Goal: Task Accomplishment & Management: Use online tool/utility

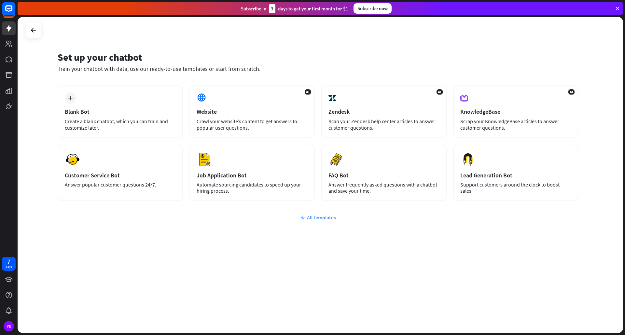
click at [307, 217] on div "All templates" at bounding box center [318, 217] width 520 height 7
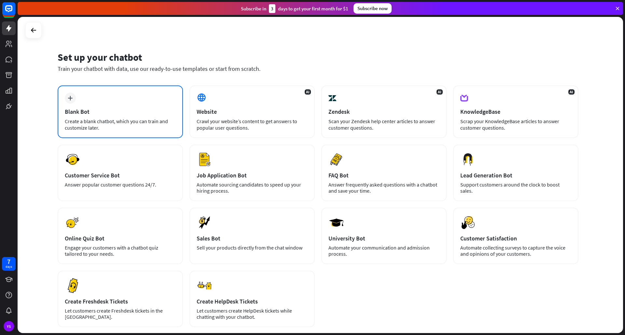
click at [97, 107] on div "plus Blank Bot Create a blank chatbot, which you can train and customize later." at bounding box center [120, 112] width 125 height 53
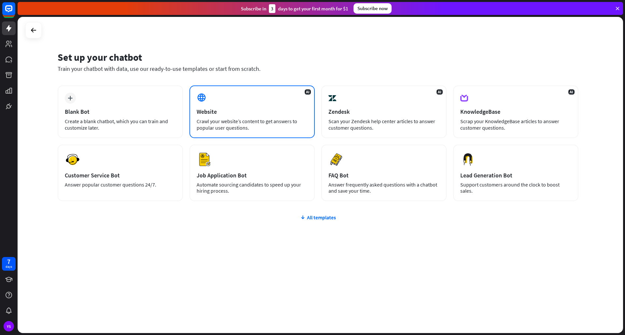
click at [227, 116] on div "AI Website Crawl your website’s content to get answers to popular user question…" at bounding box center [251, 112] width 125 height 53
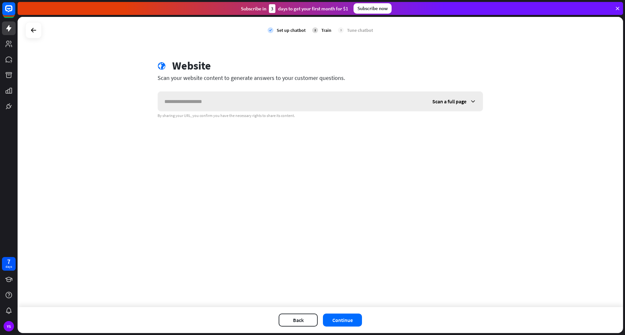
click at [220, 107] on input "text" at bounding box center [292, 102] width 268 height 20
click at [479, 102] on div "Scan a full page" at bounding box center [453, 102] width 57 height 20
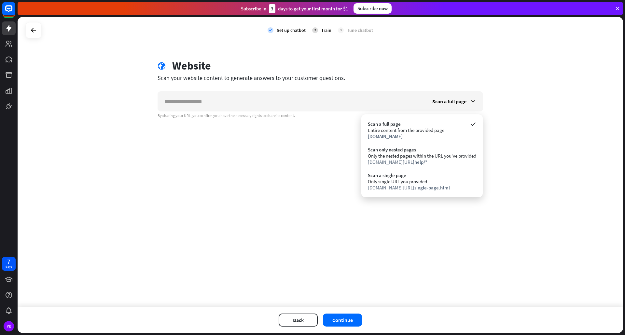
click at [617, 5] on div "Subscribe [DATE] to get your first month for $1 Subscribe now" at bounding box center [320, 8] width 605 height 13
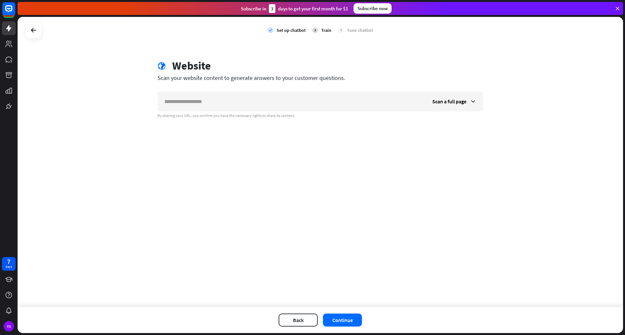
click at [620, 7] on icon at bounding box center [617, 9] width 6 height 6
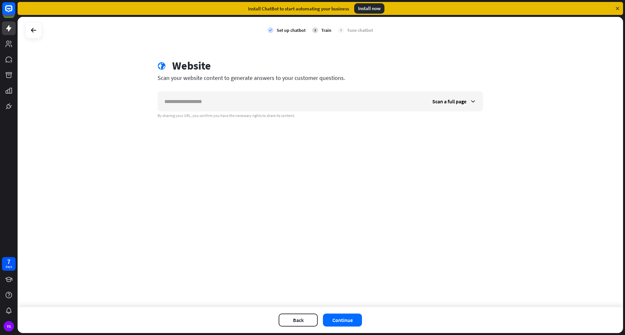
click at [616, 6] on icon at bounding box center [617, 9] width 6 height 6
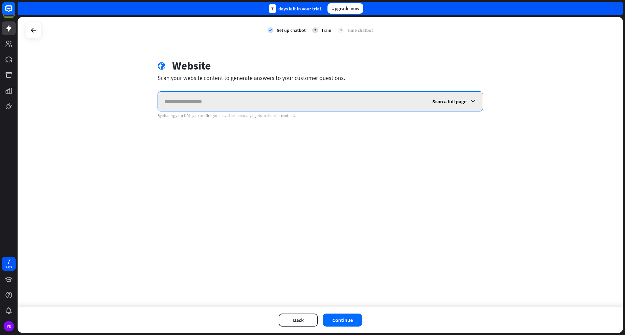
click at [235, 106] on input "text" at bounding box center [292, 102] width 268 height 20
paste input "**********"
type input "**********"
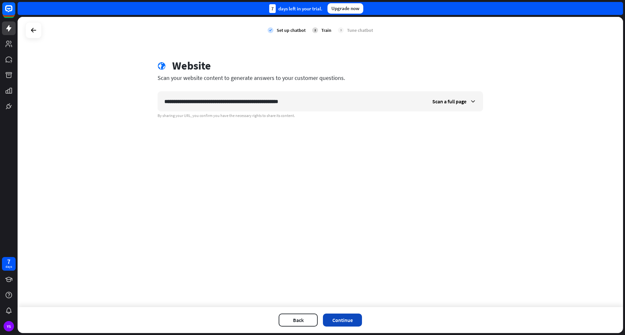
click at [348, 324] on button "Continue" at bounding box center [342, 320] width 39 height 13
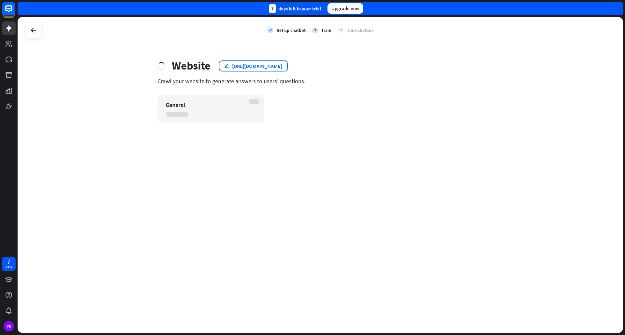
click at [254, 64] on div "[URL][DOMAIN_NAME]" at bounding box center [257, 66] width 50 height 7
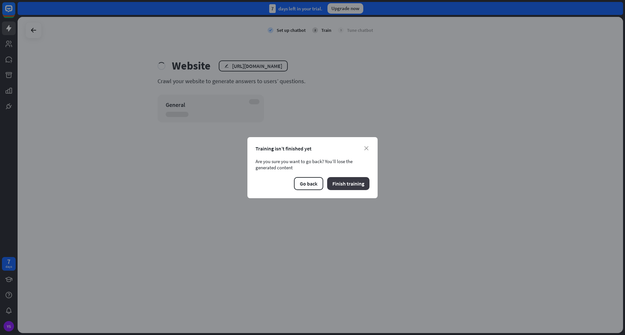
click at [344, 186] on button "Finish training" at bounding box center [348, 183] width 42 height 13
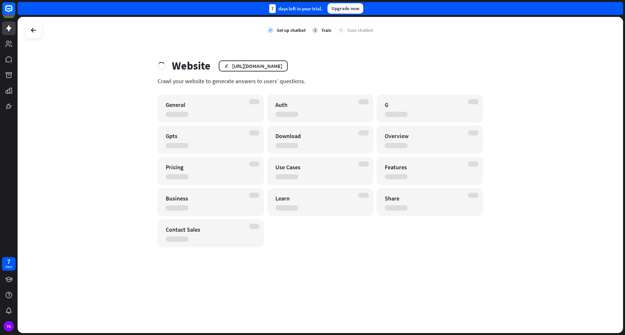
click at [250, 57] on div "check Set up chatbot 2 Train 3 Tune chatbot Website edit [URL][DOMAIN_NAME] Cra…" at bounding box center [320, 175] width 605 height 316
click at [249, 66] on div "[URL][DOMAIN_NAME]" at bounding box center [257, 66] width 50 height 7
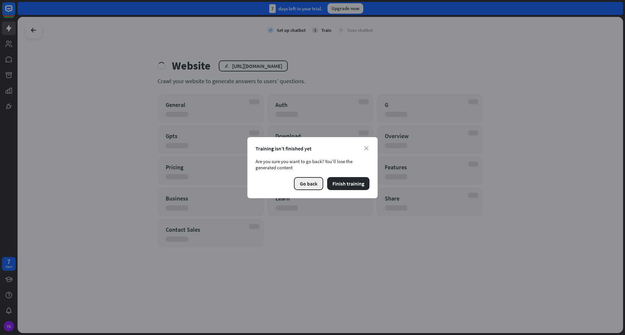
click at [308, 184] on button "Go back" at bounding box center [308, 183] width 29 height 13
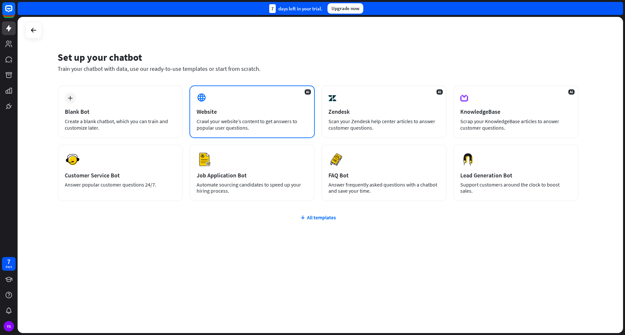
click at [279, 114] on div "Website" at bounding box center [251, 111] width 111 height 7
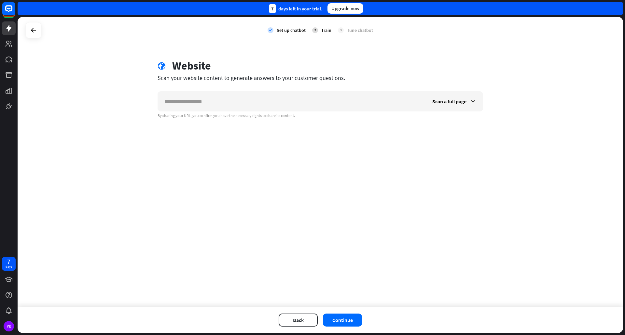
click at [279, 114] on div "By sharing your URL, you confirm you have the necessary rights to share its con…" at bounding box center [319, 115] width 325 height 5
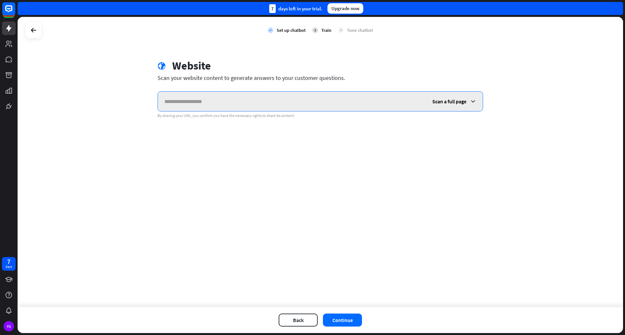
click at [283, 104] on input "text" at bounding box center [292, 102] width 268 height 20
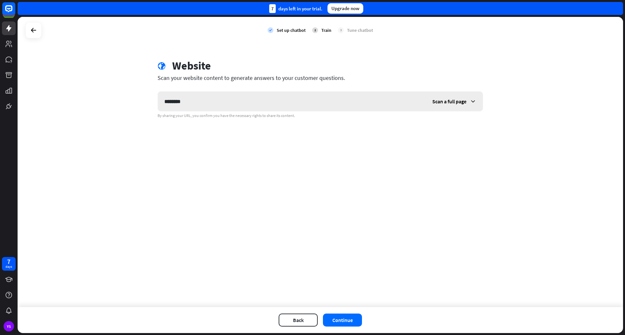
click at [454, 108] on div "Scan a full page" at bounding box center [453, 102] width 57 height 20
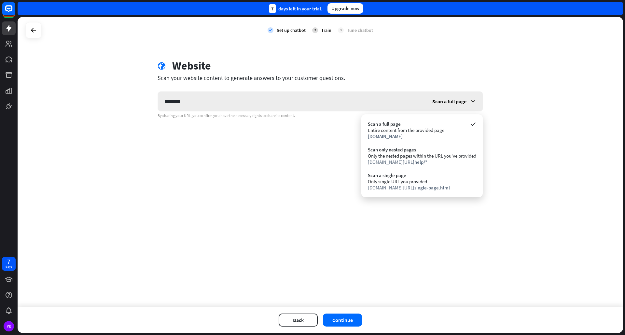
click at [455, 105] on div "Scan a full page" at bounding box center [453, 102] width 57 height 20
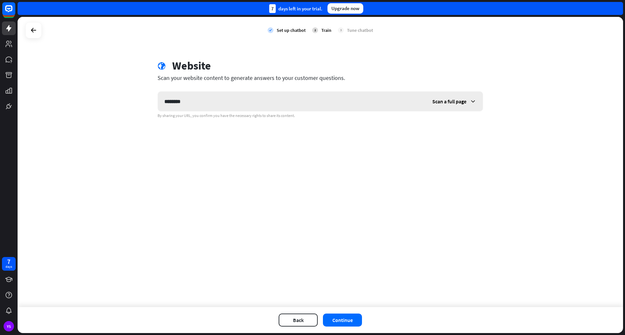
click at [455, 105] on div "Scan a full page" at bounding box center [453, 102] width 57 height 20
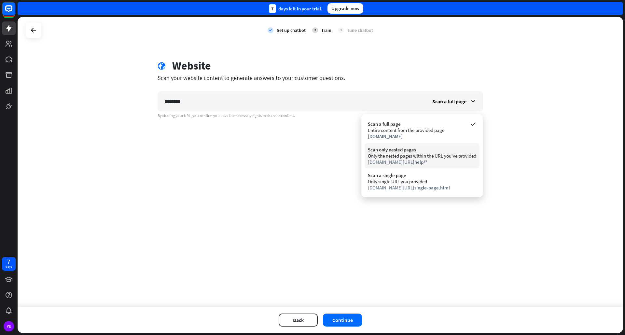
click at [416, 150] on div "Scan only nested pages" at bounding box center [422, 150] width 108 height 6
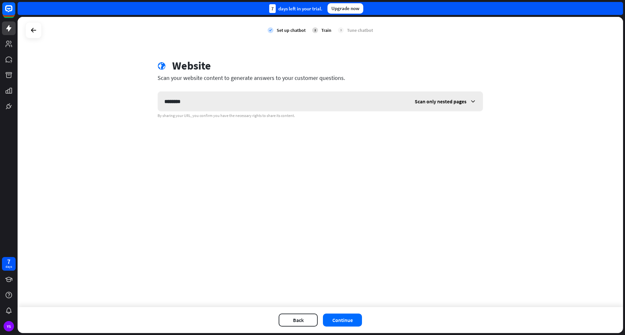
click at [458, 107] on div "Scan only nested pages" at bounding box center [445, 102] width 74 height 20
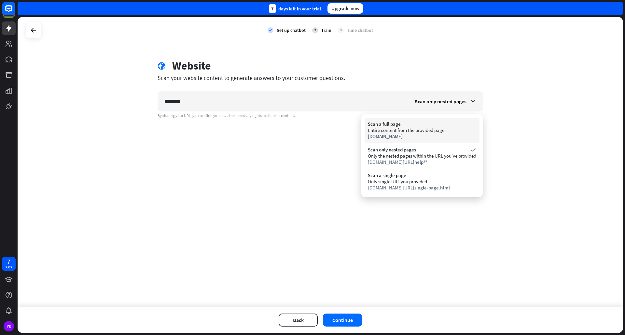
click at [435, 132] on div "Entire content from the provided page" at bounding box center [422, 130] width 108 height 6
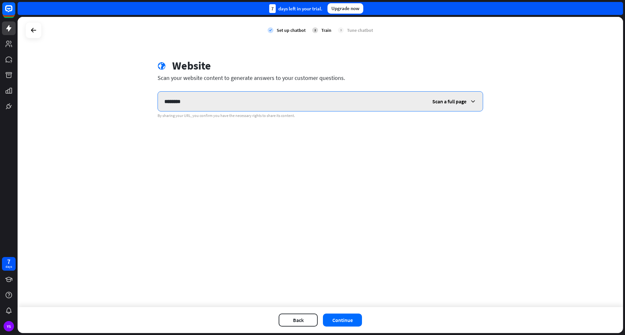
click at [384, 109] on input "********" at bounding box center [292, 102] width 268 height 20
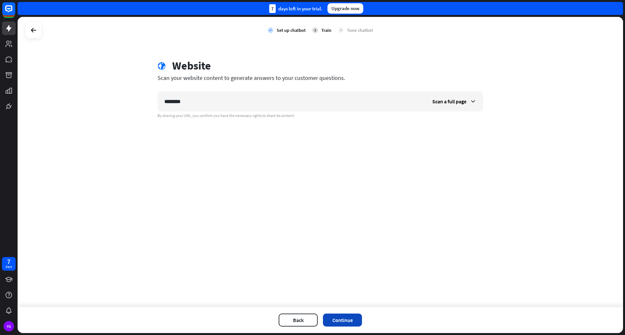
click at [332, 320] on button "Continue" at bounding box center [342, 320] width 39 height 13
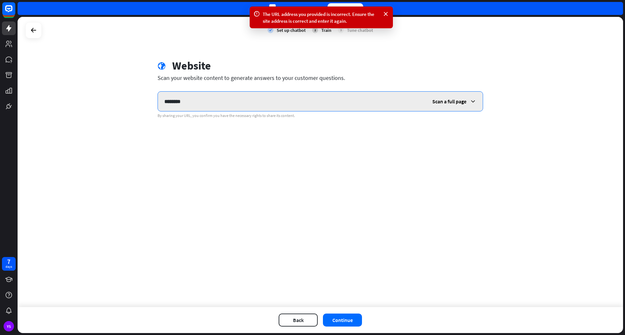
click at [320, 98] on input "********" at bounding box center [292, 102] width 268 height 20
type input "**********"
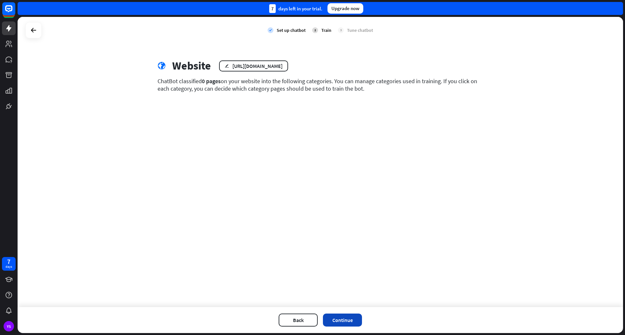
click at [333, 318] on button "Continue" at bounding box center [342, 320] width 39 height 13
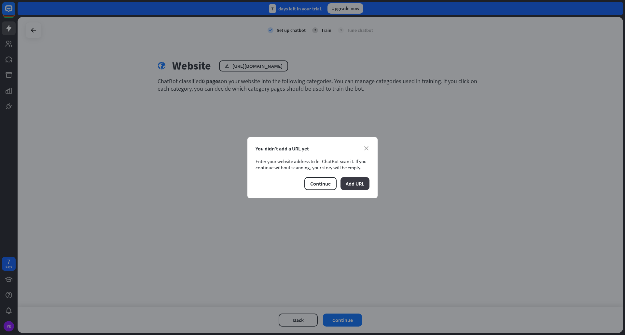
click at [349, 181] on button "Add URL" at bounding box center [354, 183] width 29 height 13
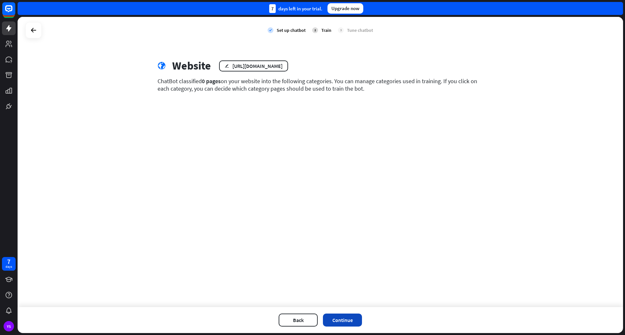
click at [348, 319] on button "Continue" at bounding box center [342, 320] width 39 height 13
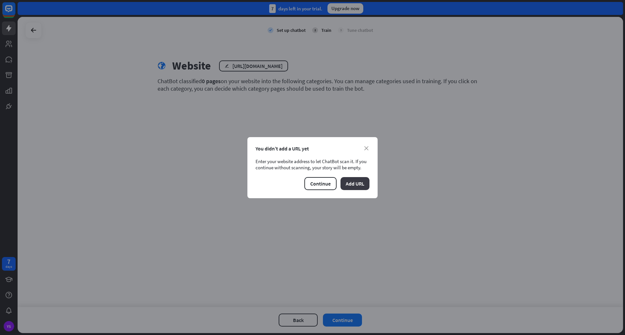
click at [356, 181] on button "Add URL" at bounding box center [354, 183] width 29 height 13
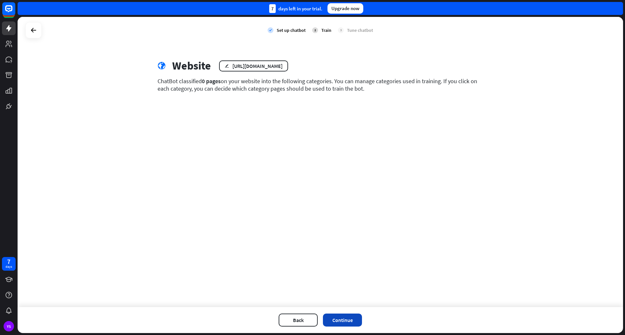
click at [341, 321] on button "Continue" at bounding box center [342, 320] width 39 height 13
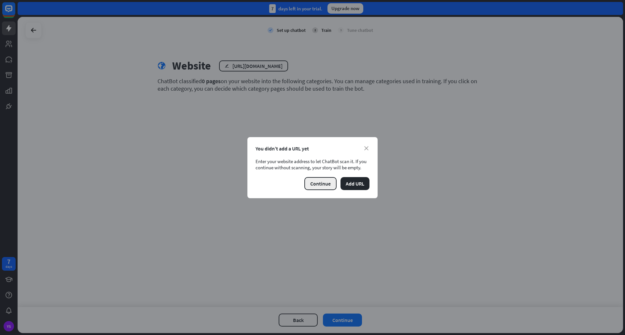
click at [319, 184] on button "Continue" at bounding box center [320, 183] width 32 height 13
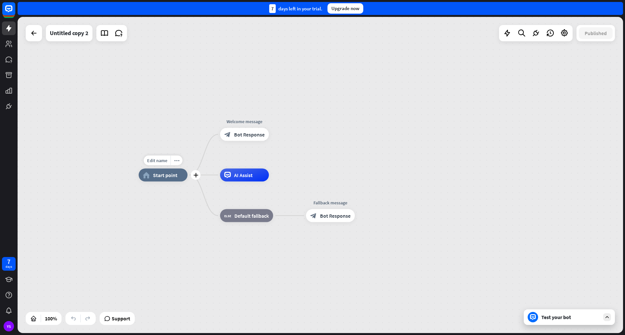
click at [172, 180] on div "home_2 Start point" at bounding box center [163, 175] width 49 height 13
click at [197, 178] on div "plus" at bounding box center [196, 175] width 10 height 10
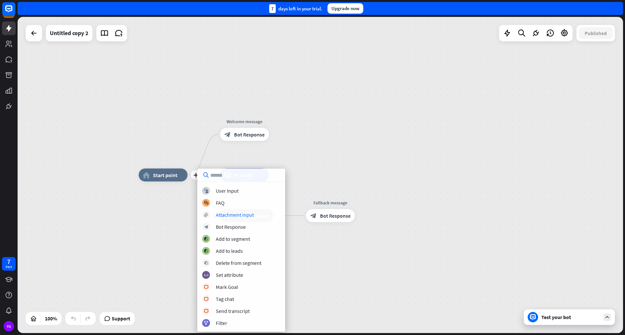
click at [117, 256] on div "plus home_2 Start point Welcome message block_bot_response Bot Response AI Assi…" at bounding box center [320, 175] width 605 height 316
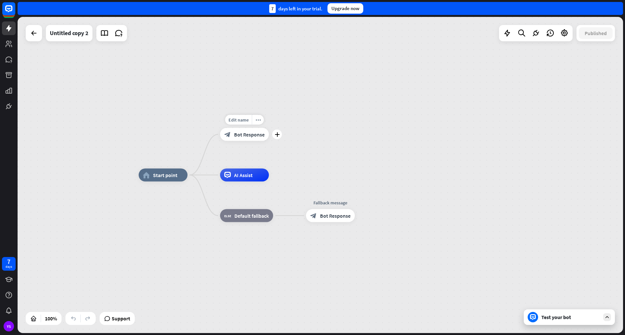
click at [235, 140] on div "block_bot_response Bot Response" at bounding box center [244, 134] width 49 height 13
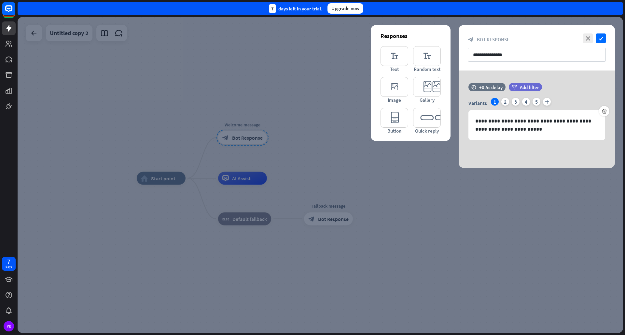
click at [238, 137] on div at bounding box center [320, 175] width 605 height 316
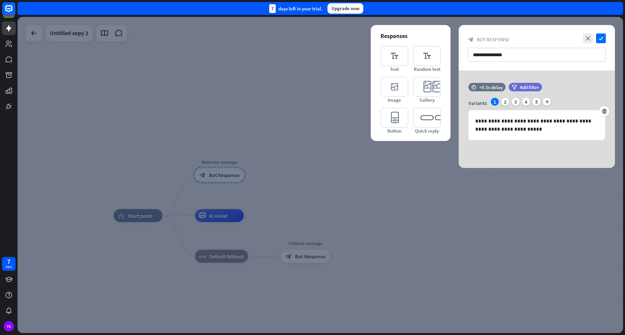
click at [231, 190] on div at bounding box center [320, 175] width 605 height 316
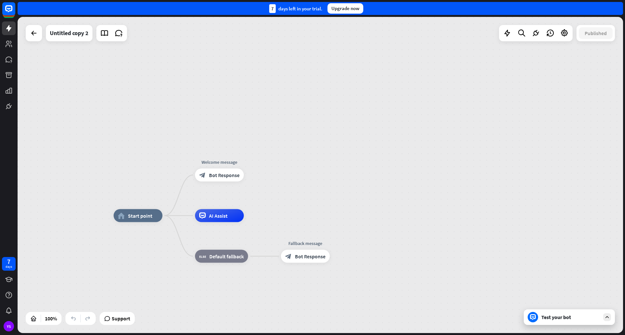
click at [595, 319] on div "Test your bot" at bounding box center [570, 317] width 59 height 7
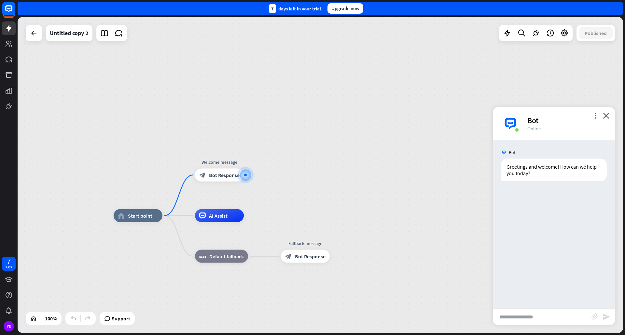
click at [518, 320] on input "text" at bounding box center [541, 317] width 99 height 16
type input "***"
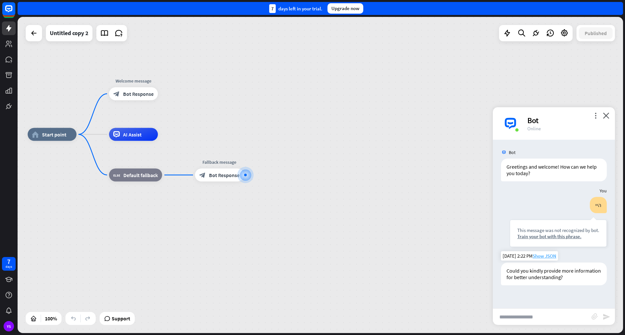
click at [539, 256] on span "Show JSON" at bounding box center [544, 256] width 24 height 6
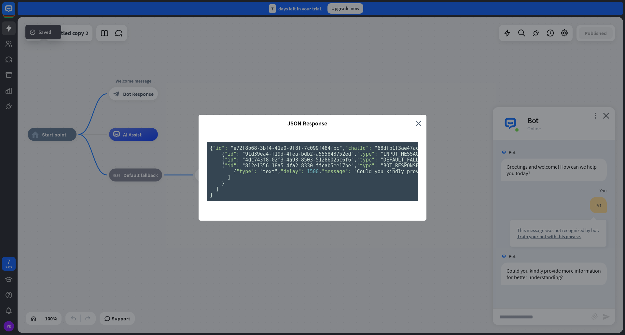
click at [528, 213] on div "JSON Response close { "id": "e72f8b68-3bf4-41a0-9f8f-7c099f484fbc" , "chatId": …" at bounding box center [312, 167] width 625 height 335
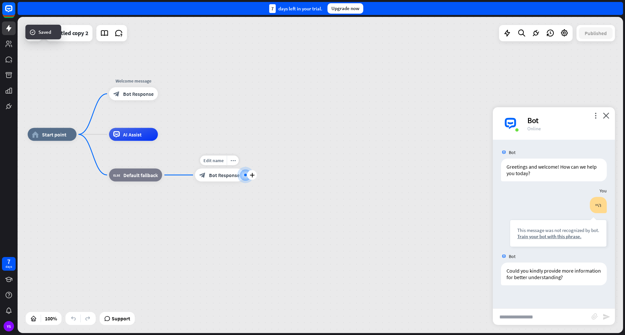
click at [247, 177] on div at bounding box center [245, 175] width 7 height 7
click at [253, 174] on icon "plus" at bounding box center [251, 175] width 5 height 5
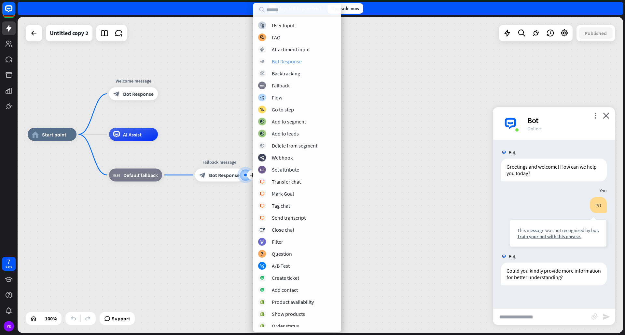
click at [289, 64] on div "Bot Response" at bounding box center [287, 61] width 30 height 7
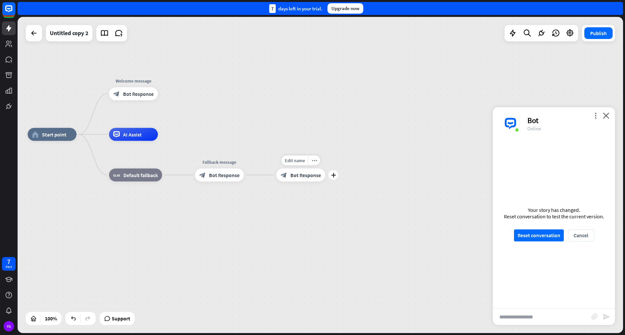
click at [308, 180] on div "block_bot_response Bot Response" at bounding box center [300, 175] width 49 height 13
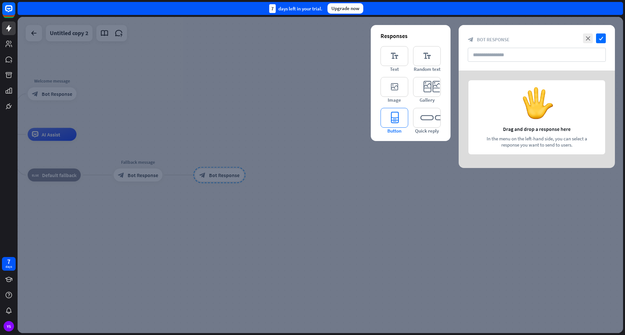
click at [392, 117] on icon "editor_button" at bounding box center [394, 118] width 28 height 20
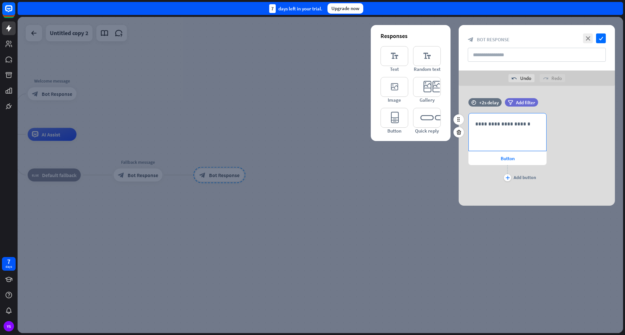
click at [490, 139] on div "**********" at bounding box center [506, 132] width 77 height 37
click at [495, 165] on div "plus Add button" at bounding box center [507, 173] width 78 height 16
click at [428, 47] on icon "editor_text" at bounding box center [427, 56] width 28 height 20
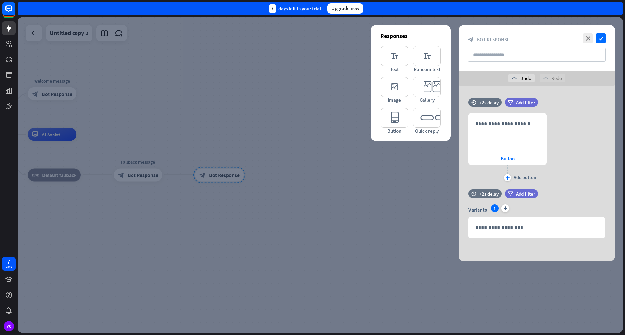
click at [377, 60] on div "Responses editor_text Text editor_text Random text editor_image Image editor_ca…" at bounding box center [410, 83] width 80 height 116
click at [605, 39] on div "close check block_bot_response Bot Response" at bounding box center [536, 48] width 156 height 46
click at [603, 39] on icon "check" at bounding box center [601, 39] width 10 height 10
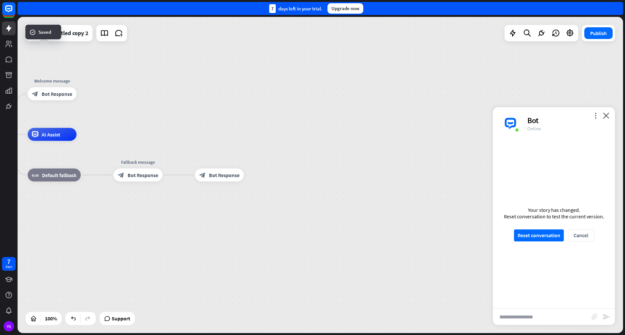
click at [537, 228] on div "Your story has changed. Reset conversation to test the current version. Reset c…" at bounding box center [553, 224] width 122 height 169
click at [538, 232] on button "Reset conversation" at bounding box center [539, 236] width 50 height 12
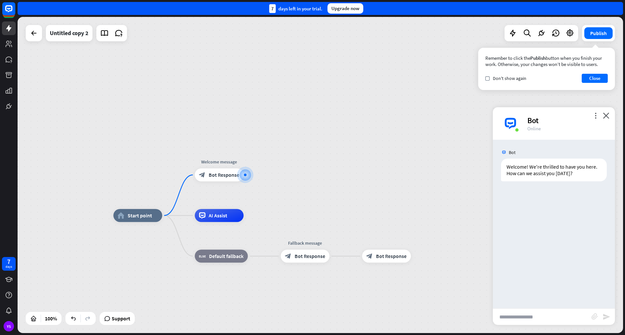
click at [531, 320] on input "text" at bounding box center [541, 317] width 99 height 16
click at [505, 81] on div "check Don't show again Close" at bounding box center [546, 78] width 122 height 9
click at [549, 312] on input "text" at bounding box center [541, 317] width 99 height 16
type input "**"
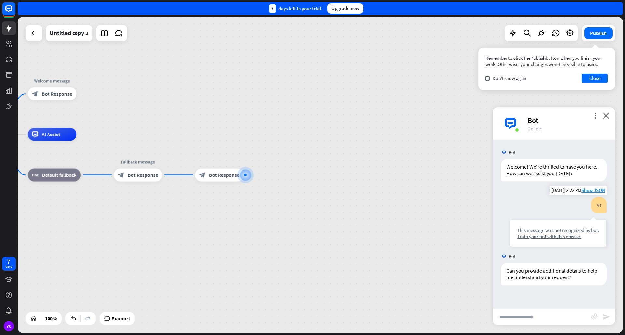
click at [542, 223] on div "This message was not recognized by bot. Train your bot with this phrase." at bounding box center [557, 233] width 97 height 27
click at [541, 230] on div "This message was not recognized by bot." at bounding box center [558, 230] width 82 height 6
click at [539, 235] on div "Train your bot with this phrase." at bounding box center [558, 237] width 82 height 6
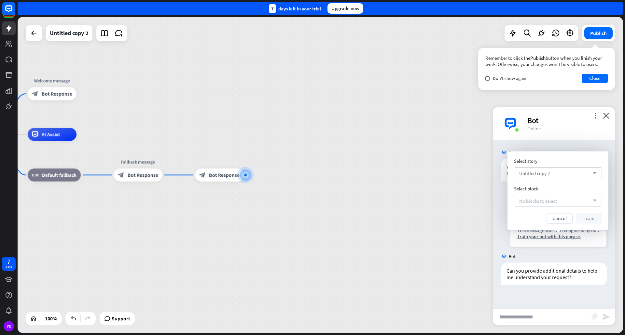
click at [558, 175] on div "Untitled copy 2 arrow_down" at bounding box center [558, 174] width 88 height 12
click at [558, 175] on input "search" at bounding box center [553, 173] width 68 height 11
click at [560, 220] on button "Cancel" at bounding box center [559, 218] width 26 height 10
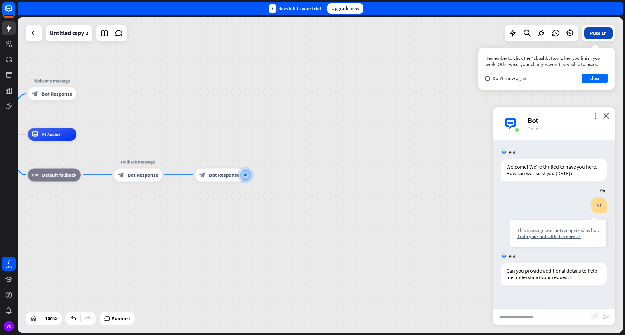
click at [599, 38] on button "Publish" at bounding box center [598, 33] width 28 height 12
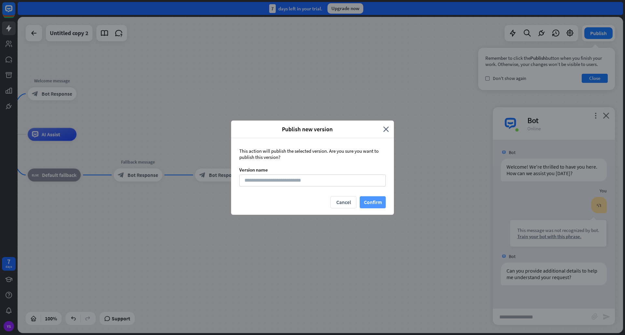
click at [383, 198] on button "Confirm" at bounding box center [372, 202] width 26 height 12
click at [380, 199] on button "Confirm" at bounding box center [372, 202] width 26 height 12
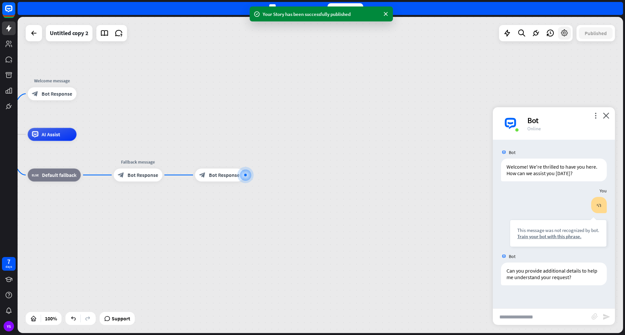
click at [563, 37] on div at bounding box center [564, 33] width 13 height 13
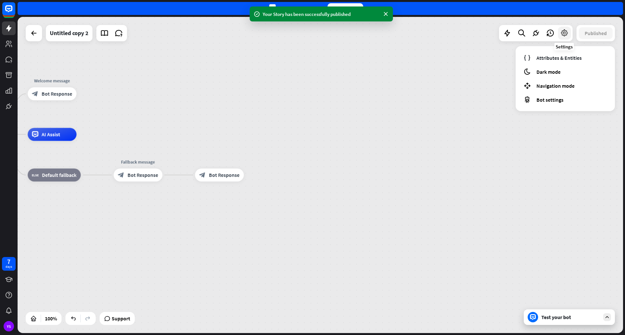
click at [565, 36] on icon at bounding box center [564, 33] width 8 height 8
click at [10, 26] on icon at bounding box center [9, 28] width 8 height 8
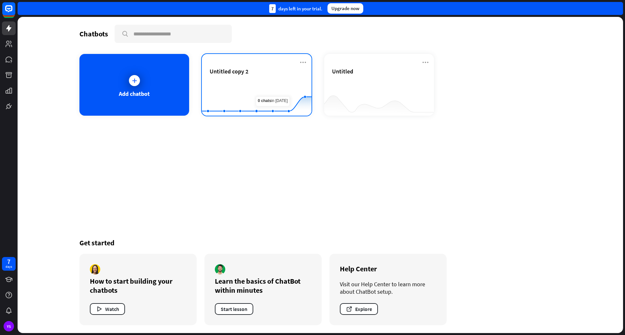
click at [297, 64] on div "Untitled copy 2 Created with Highcharts 10.1.0 0 2 4" at bounding box center [257, 85] width 110 height 62
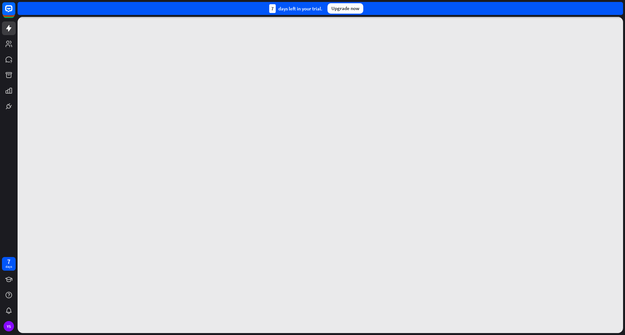
click at [297, 64] on div at bounding box center [320, 175] width 605 height 316
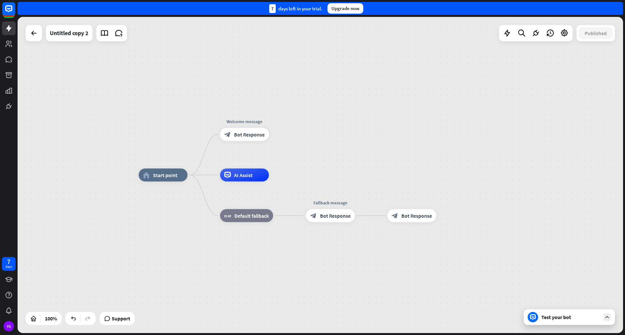
click at [43, 36] on div "Untitled copy 2" at bounding box center [76, 33] width 101 height 16
click at [41, 34] on div at bounding box center [34, 33] width 16 height 16
click at [29, 34] on div at bounding box center [34, 33] width 16 height 16
click at [29, 34] on div at bounding box center [33, 33] width 13 height 13
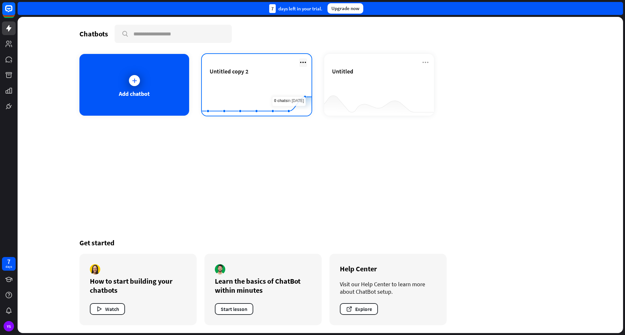
click at [303, 61] on icon at bounding box center [303, 63] width 8 height 8
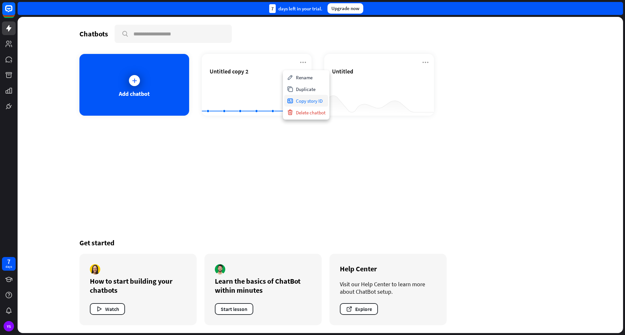
click at [303, 101] on div "Copy story ID" at bounding box center [306, 101] width 44 height 12
